Goal: Task Accomplishment & Management: Complete application form

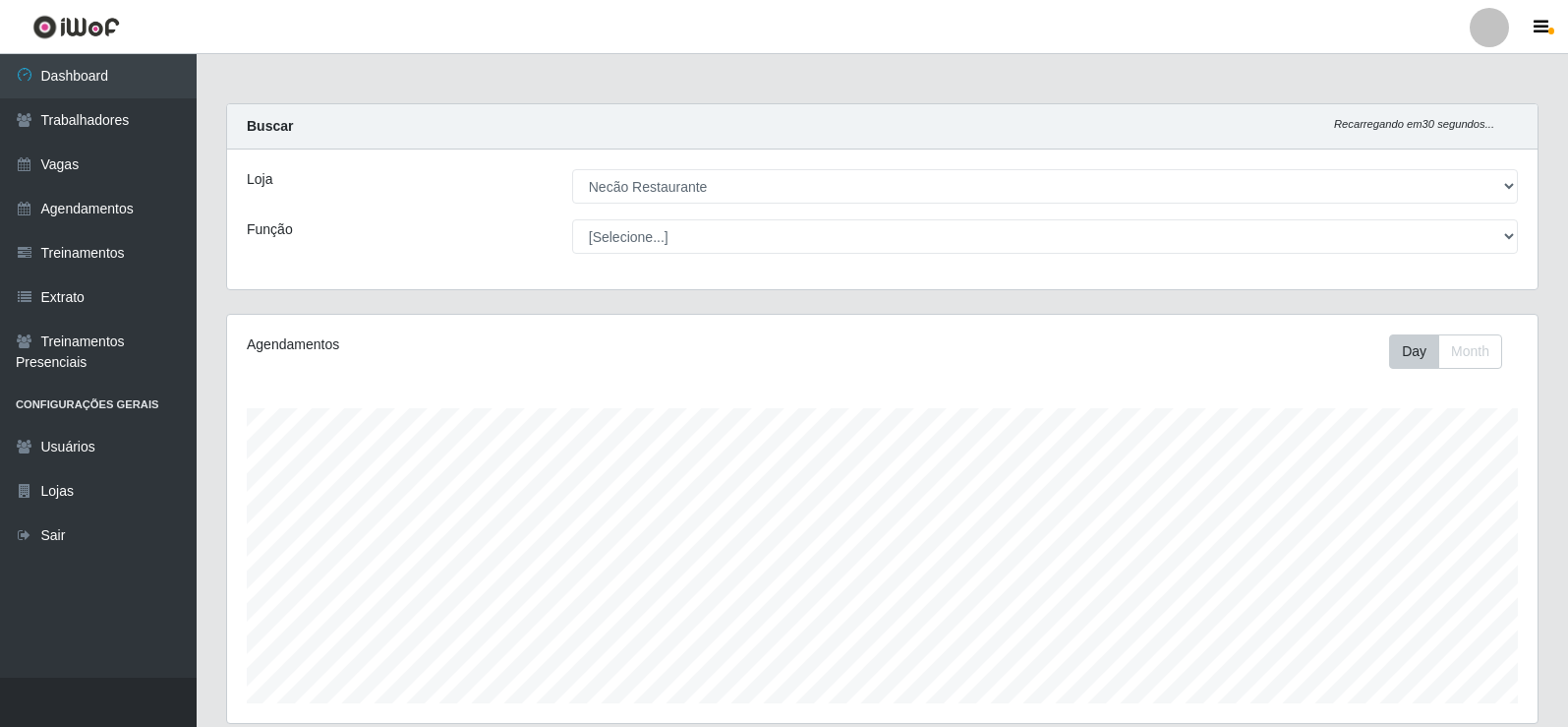
select select "334"
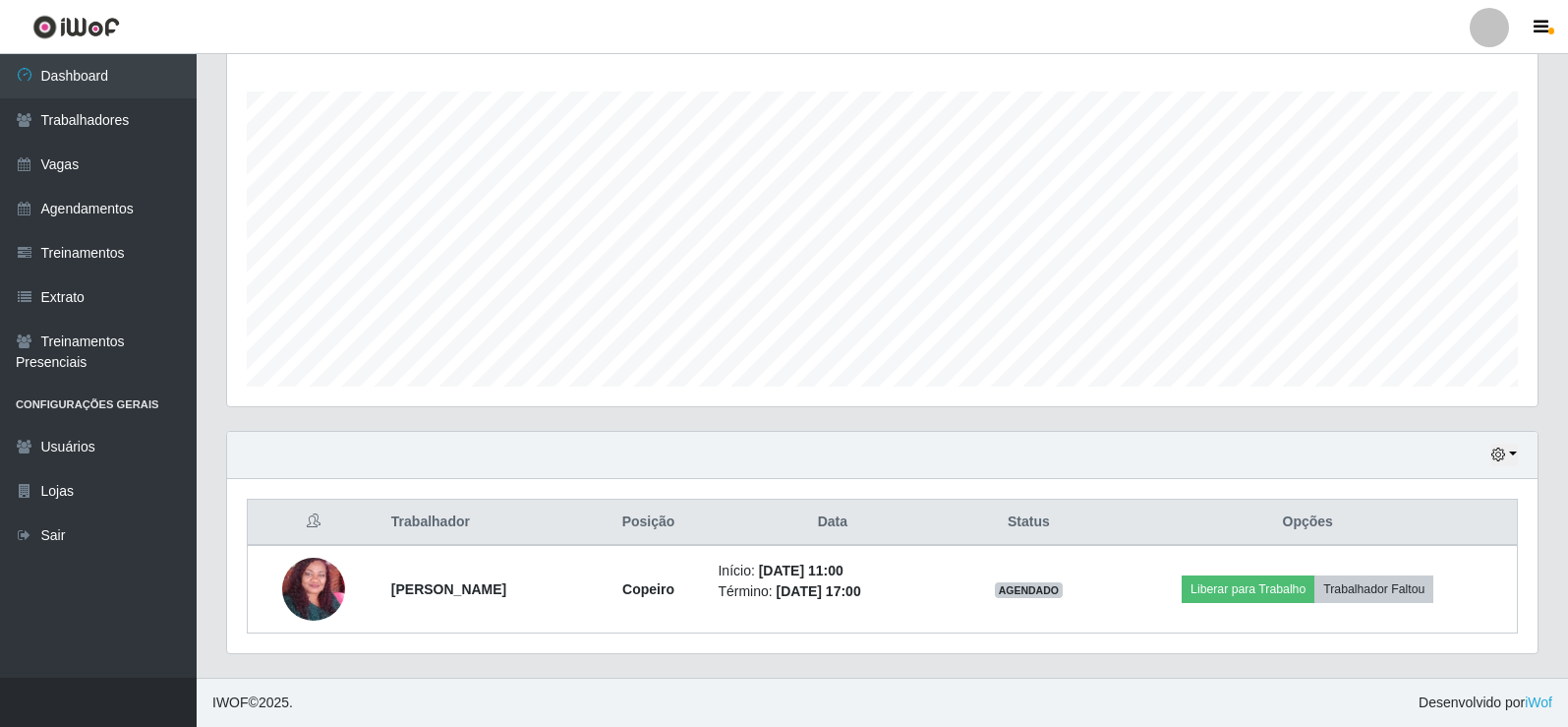
scroll to position [408, 1310]
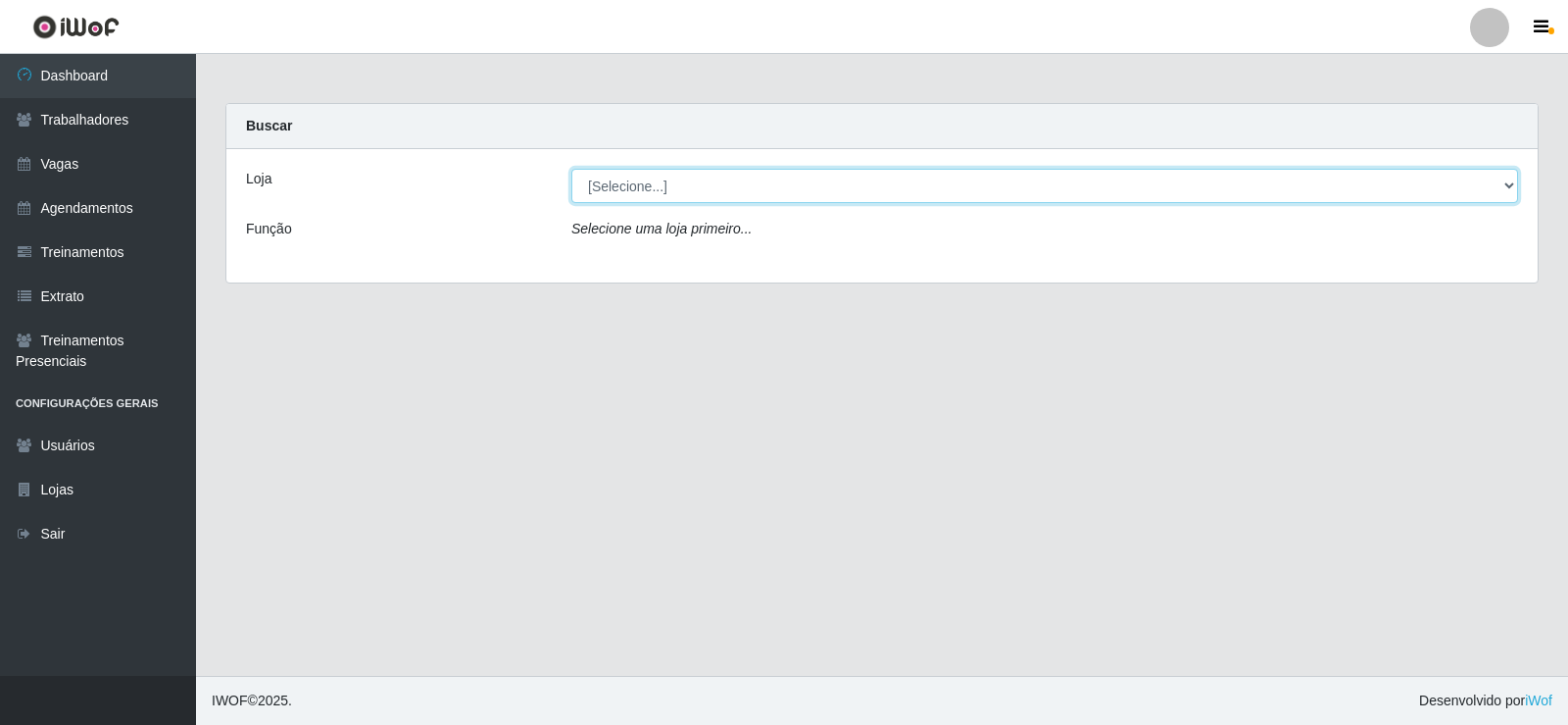
click at [894, 181] on select "[Selecione...] Necão Restaurante" at bounding box center [1045, 186] width 947 height 35
select select "334"
click at [572, 169] on select "[Selecione...] Necão Restaurante" at bounding box center [1045, 186] width 947 height 35
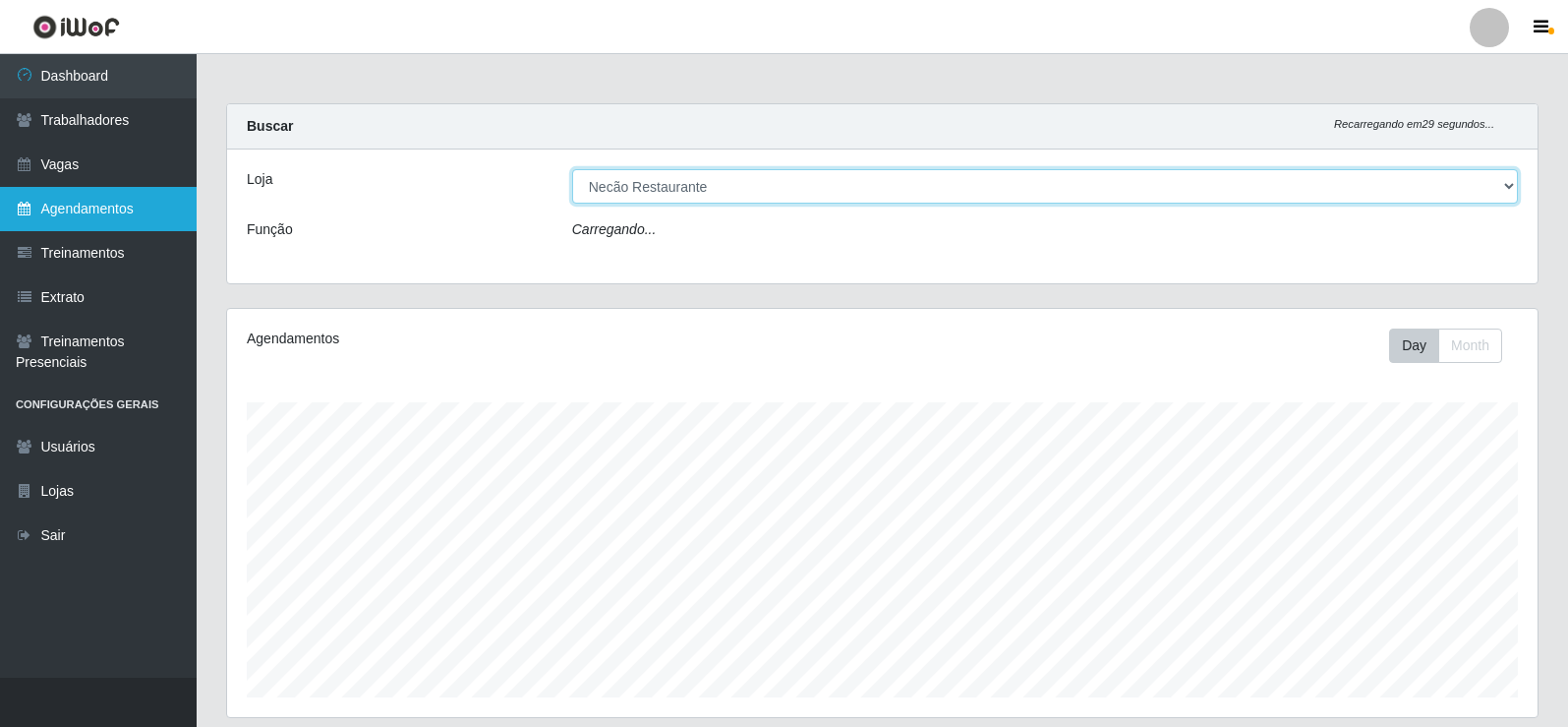
scroll to position [408, 1310]
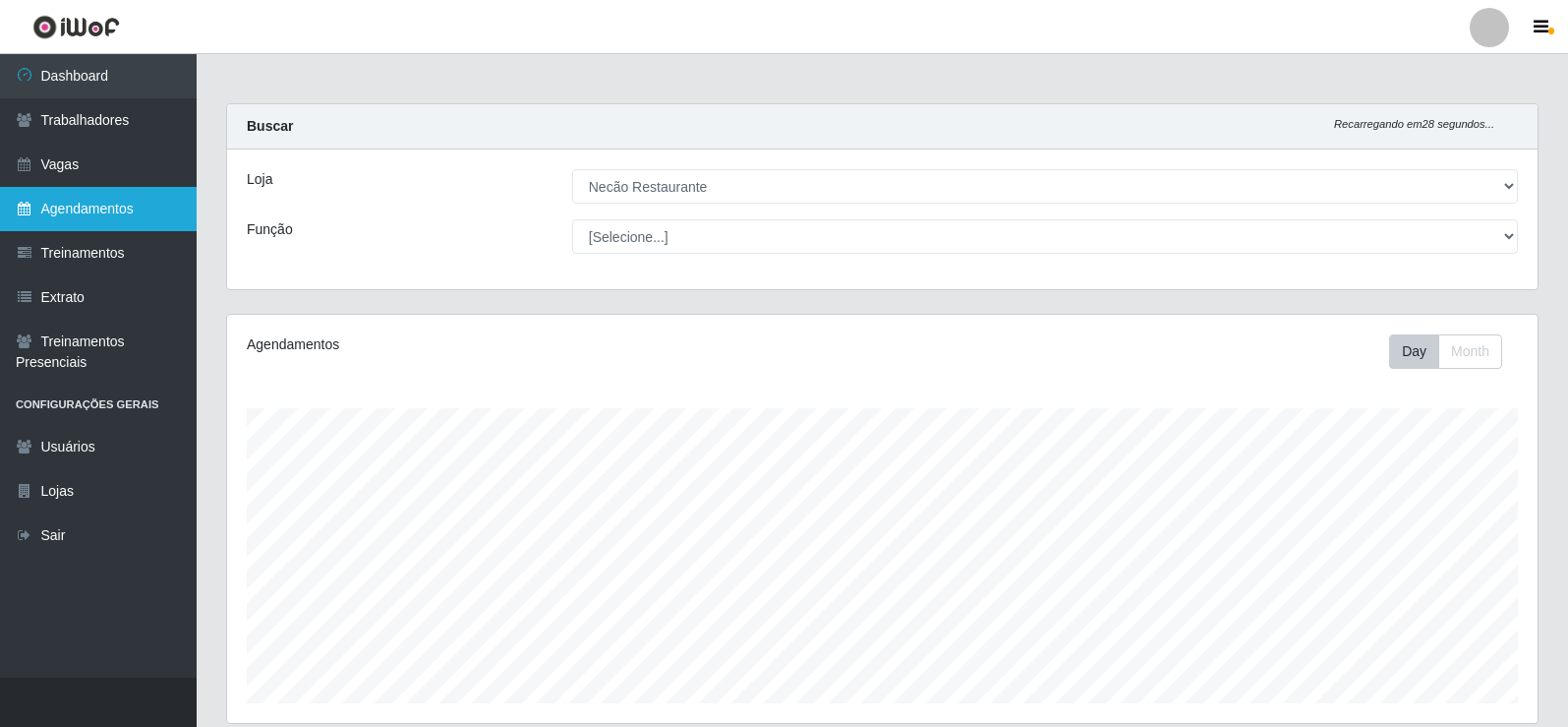
click at [91, 227] on link "Agendamentos" at bounding box center [98, 209] width 197 height 45
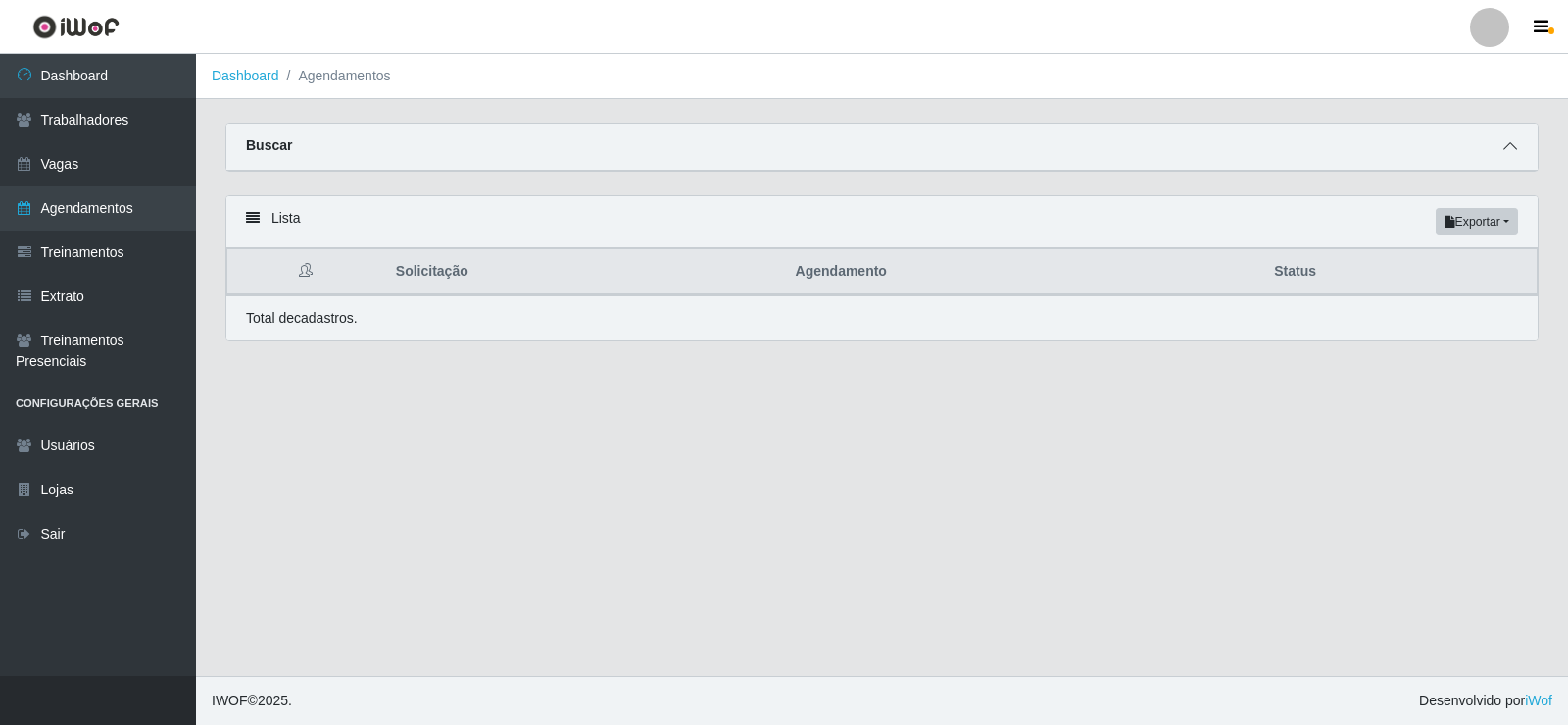
click at [1519, 152] on span at bounding box center [1511, 146] width 24 height 23
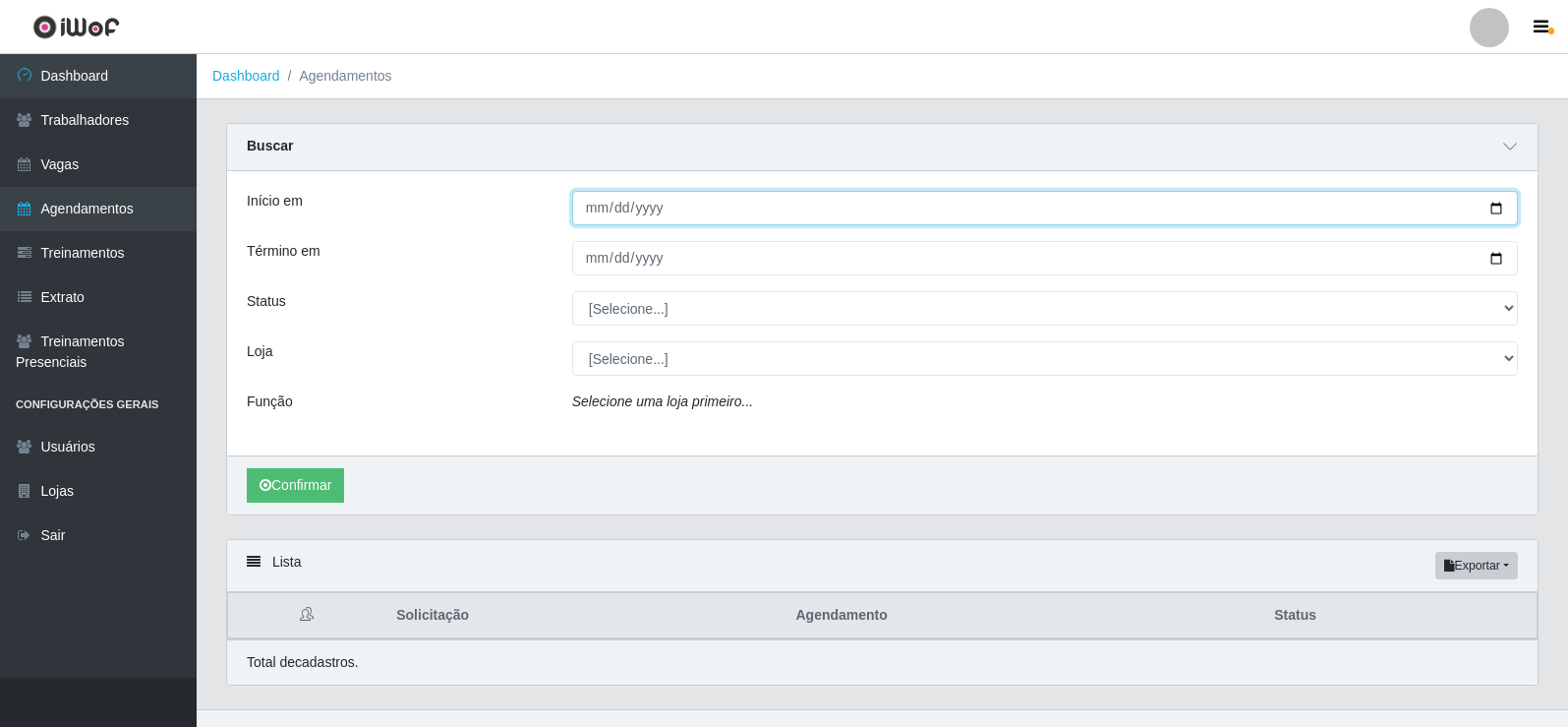
click at [1494, 210] on input "Início em" at bounding box center [1045, 208] width 946 height 35
type input "[DATE]"
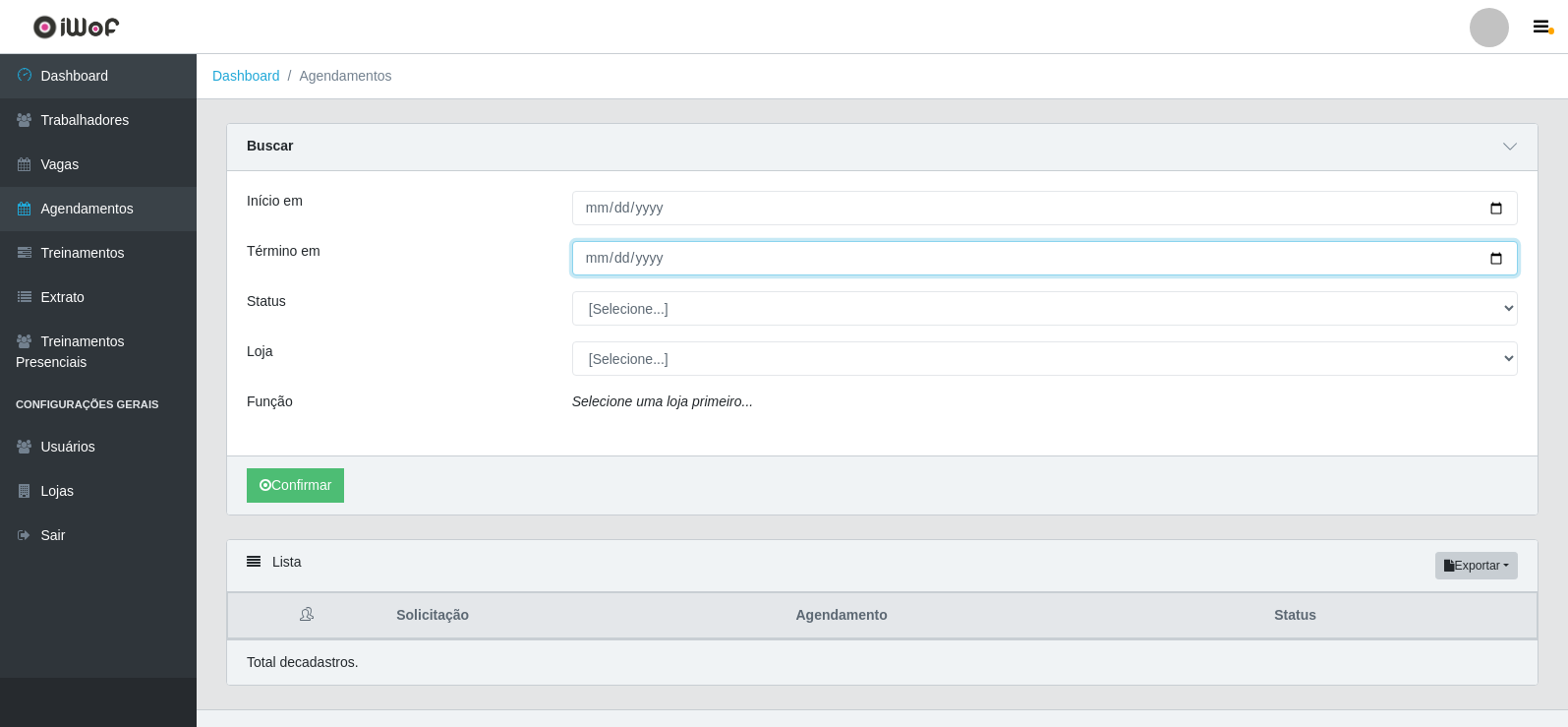
click at [1493, 259] on input "Término em" at bounding box center [1045, 258] width 946 height 35
type input "[DATE]"
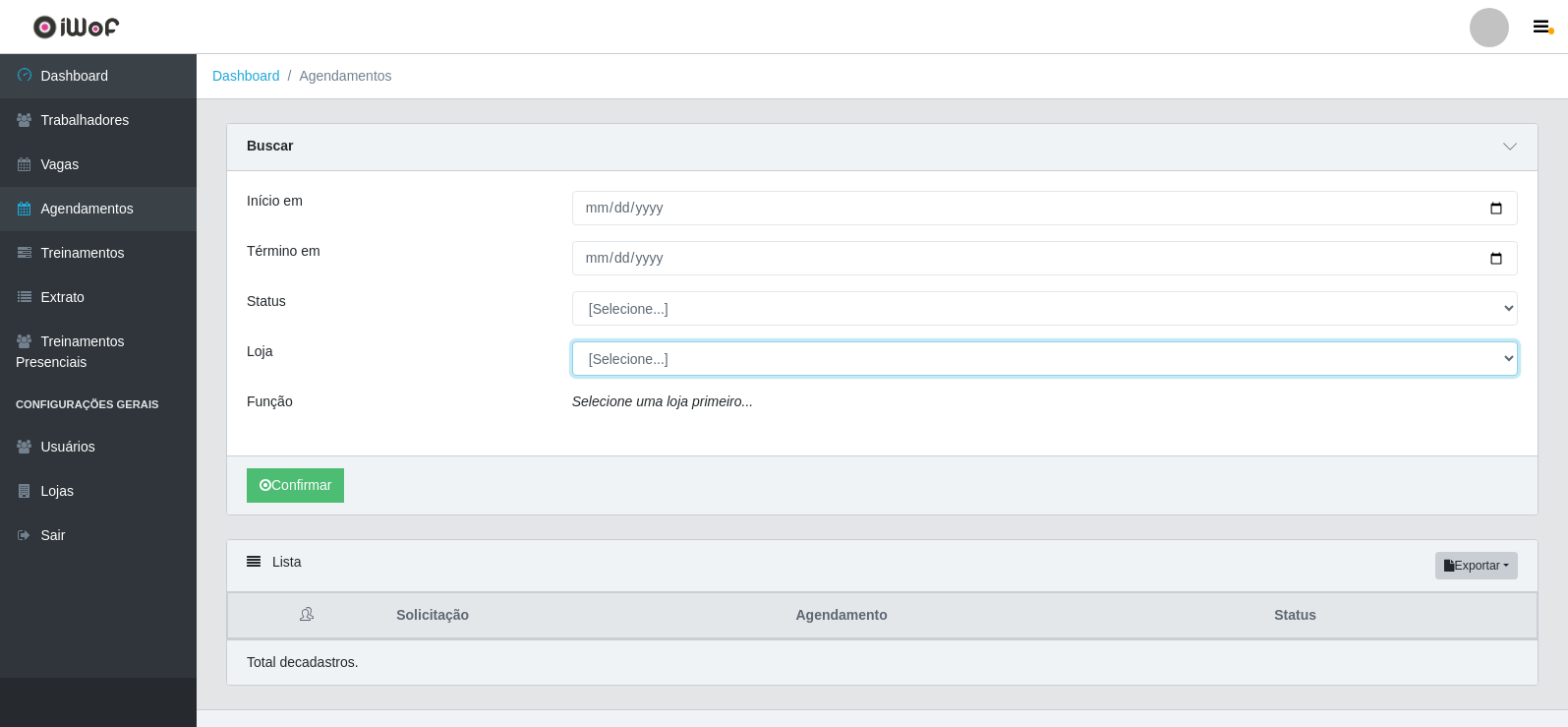
click at [690, 369] on select "[Selecione...] Necão Restaurante" at bounding box center [1045, 358] width 946 height 35
select select "334"
click at [573, 342] on select "[Selecione...] Necão Restaurante" at bounding box center [1045, 358] width 946 height 35
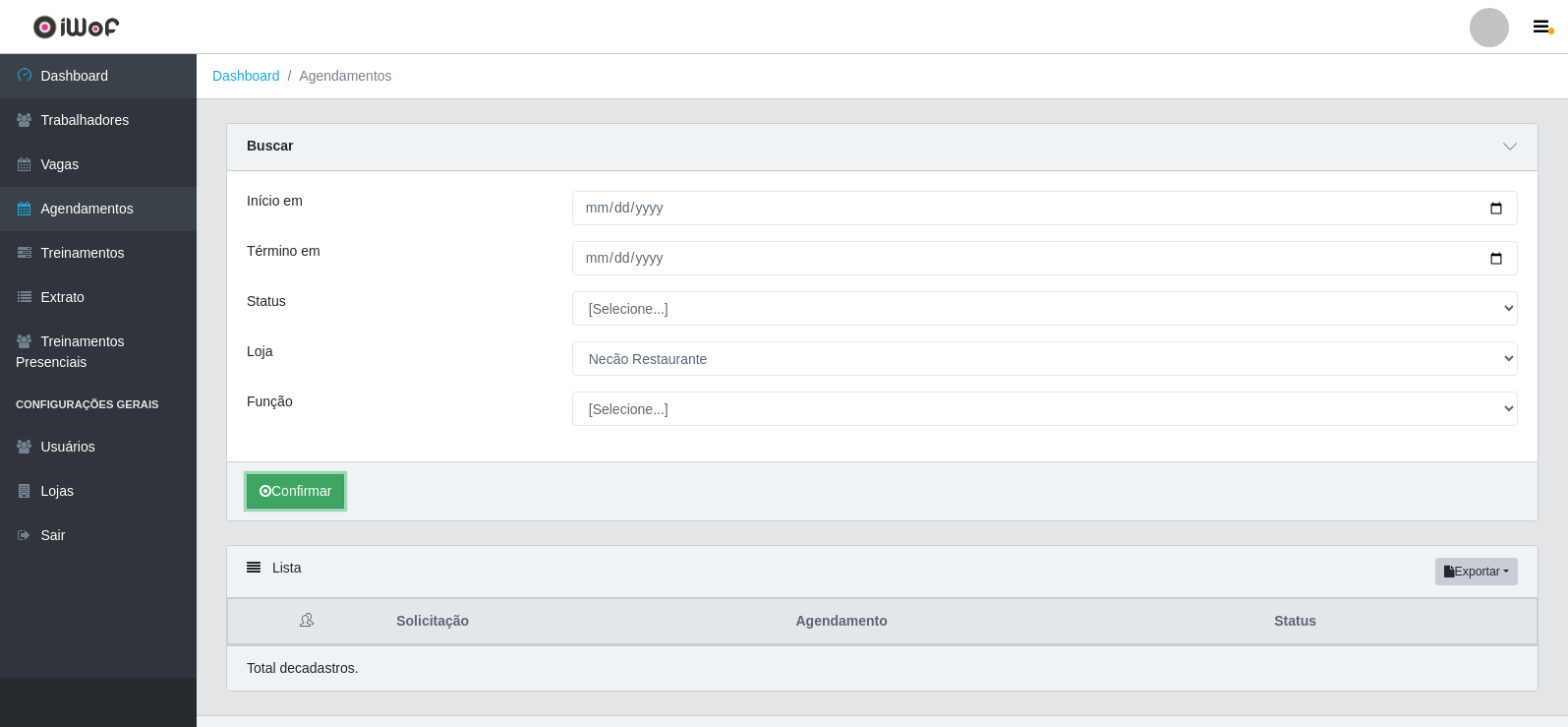
click at [311, 500] on button "Confirmar" at bounding box center [295, 490] width 97 height 35
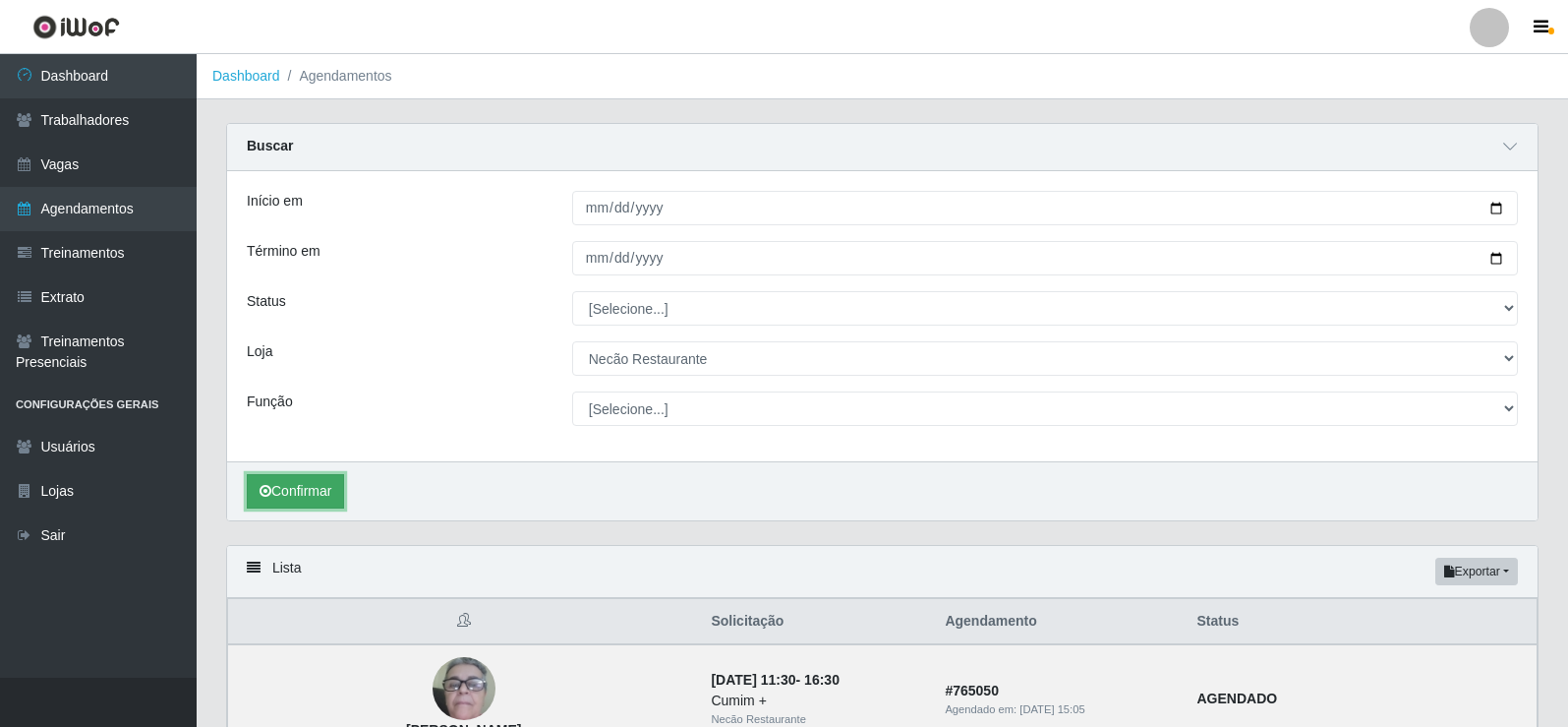
click at [322, 489] on button "Confirmar" at bounding box center [295, 490] width 97 height 35
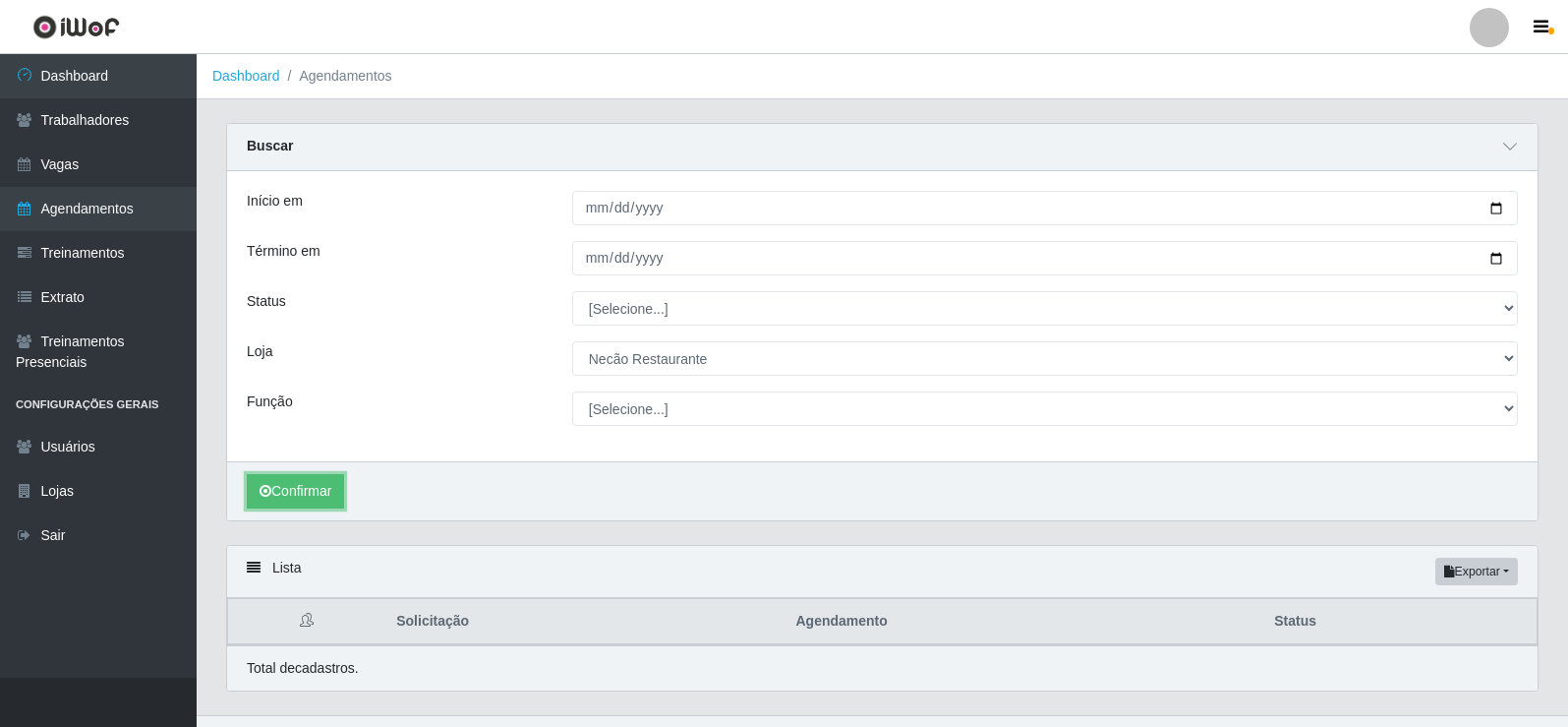
scroll to position [39, 0]
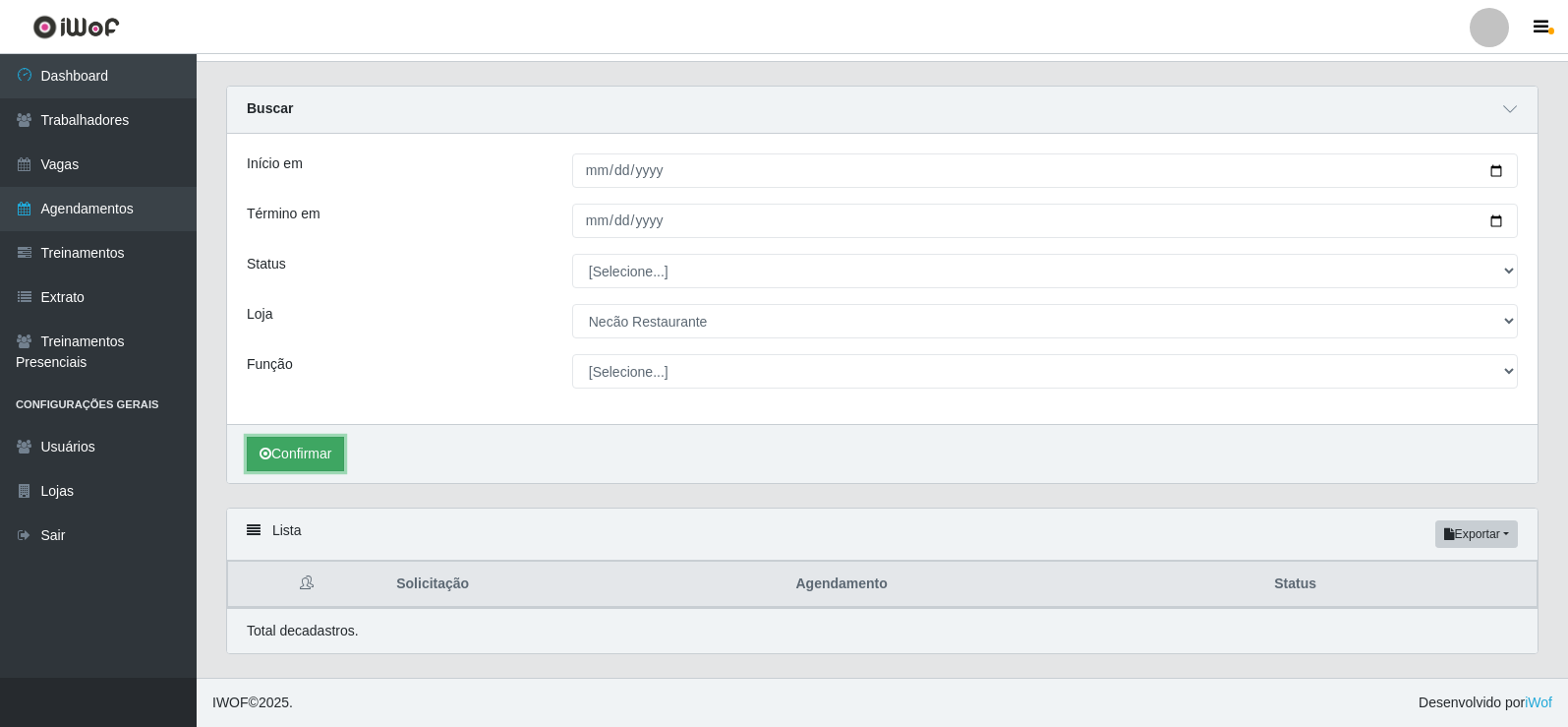
click at [305, 457] on button "Confirmar" at bounding box center [295, 454] width 97 height 35
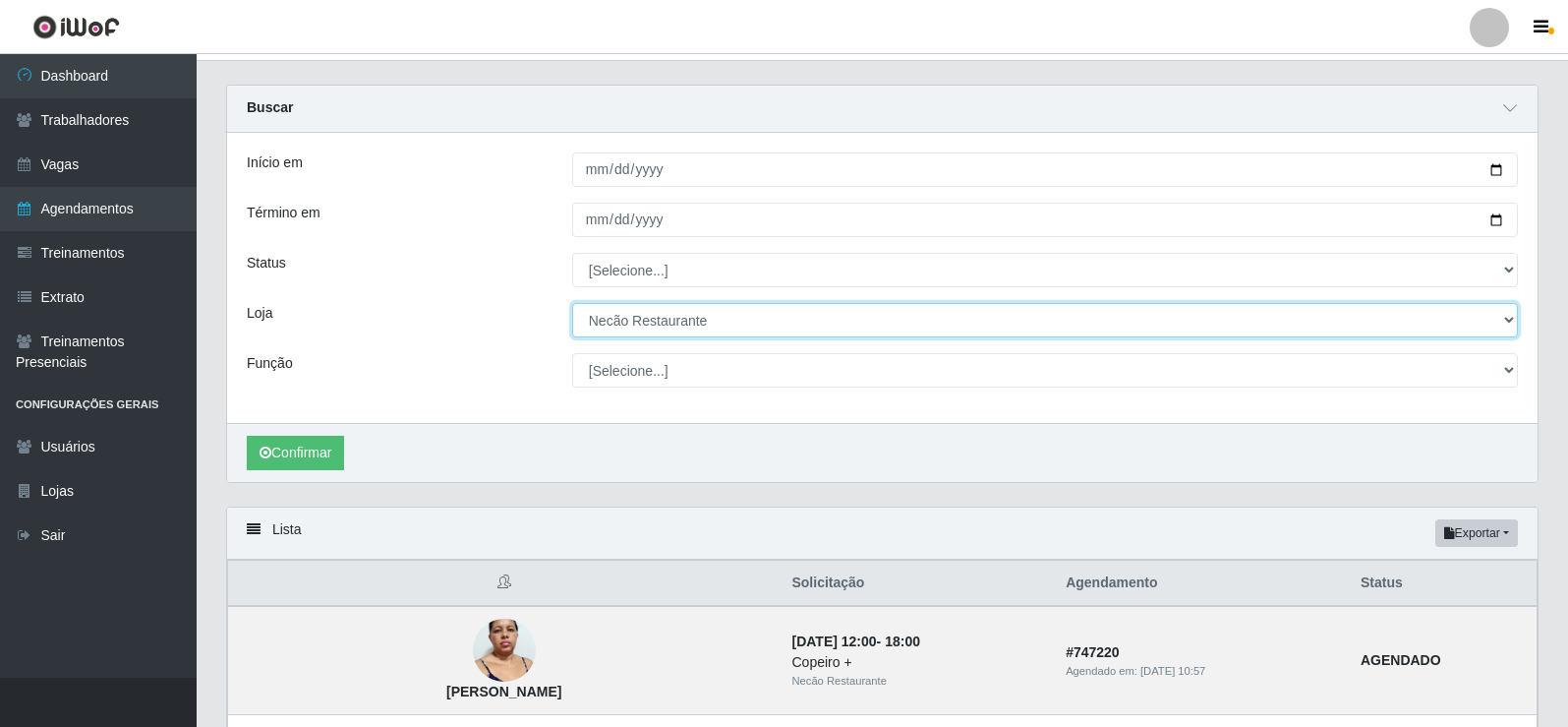
click at [666, 325] on select "[Selecione...] Necão Restaurante" at bounding box center [1045, 320] width 946 height 35
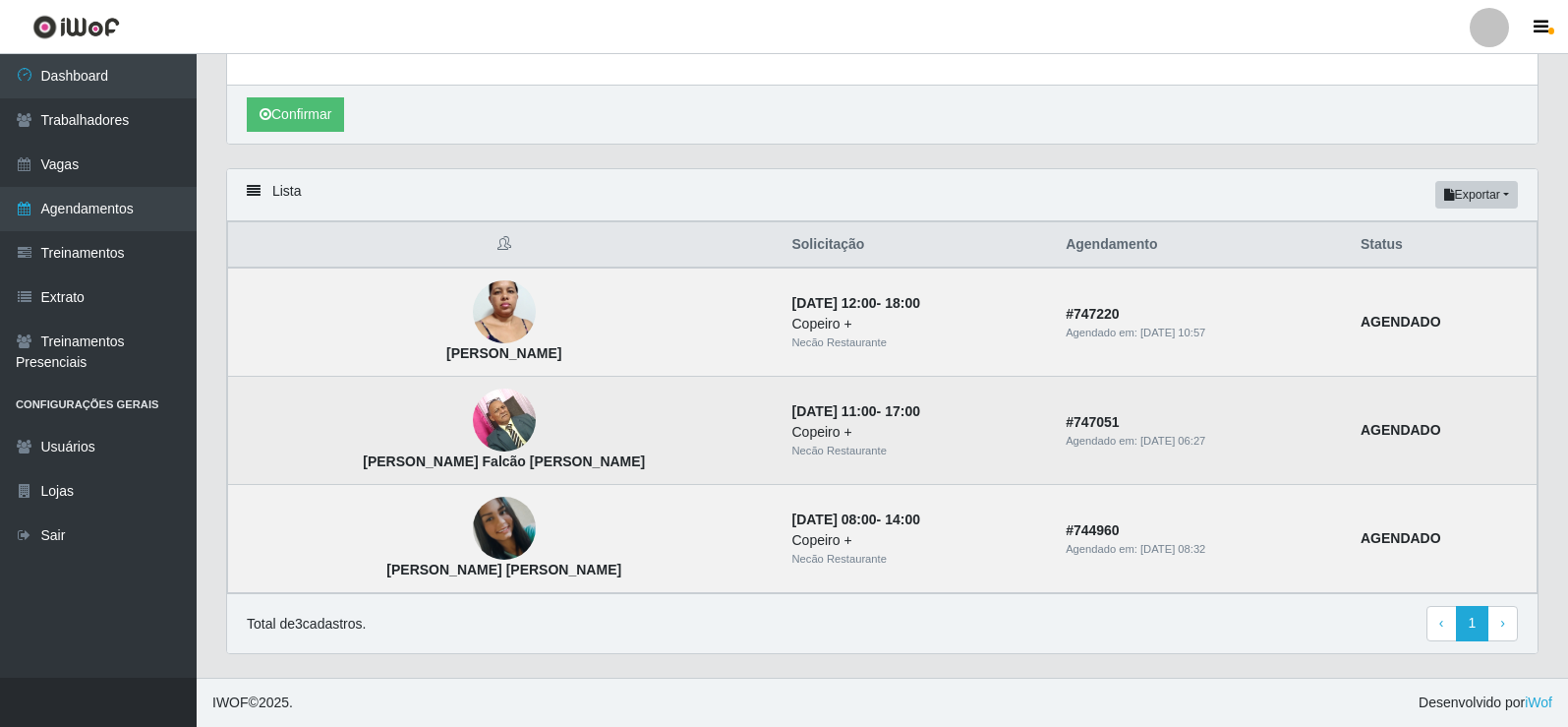
scroll to position [0, 0]
